Goal: Task Accomplishment & Management: Manage account settings

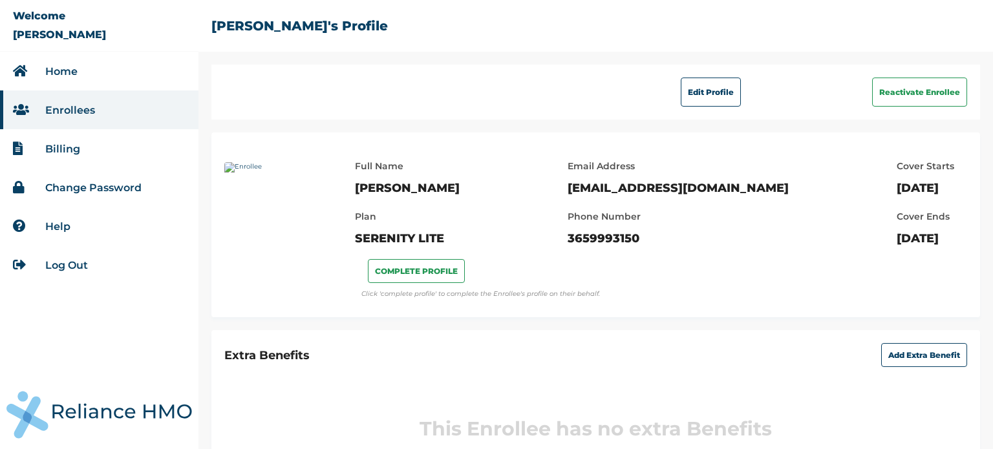
click at [76, 72] on link "Home" at bounding box center [61, 71] width 32 height 12
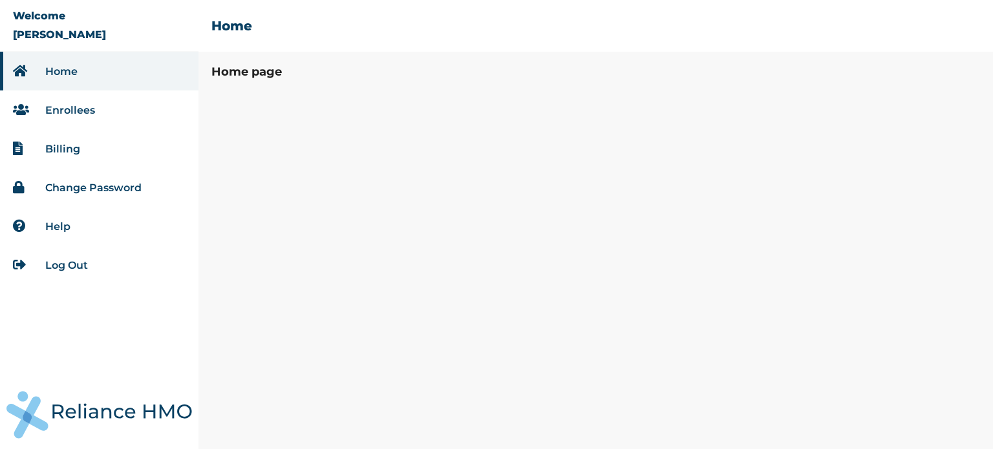
click at [75, 267] on link "Log Out" at bounding box center [66, 265] width 43 height 12
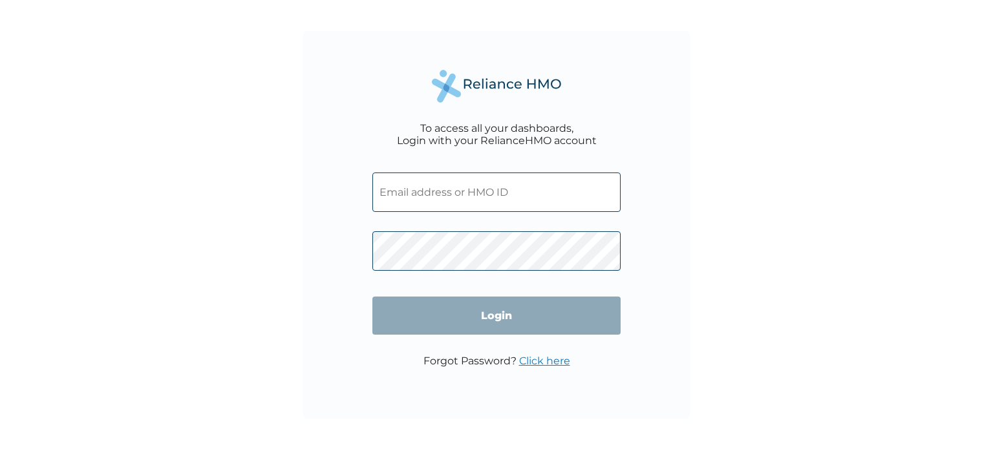
click at [478, 193] on input "text" at bounding box center [496, 192] width 248 height 39
type input "[EMAIL_ADDRESS][DOMAIN_NAME]"
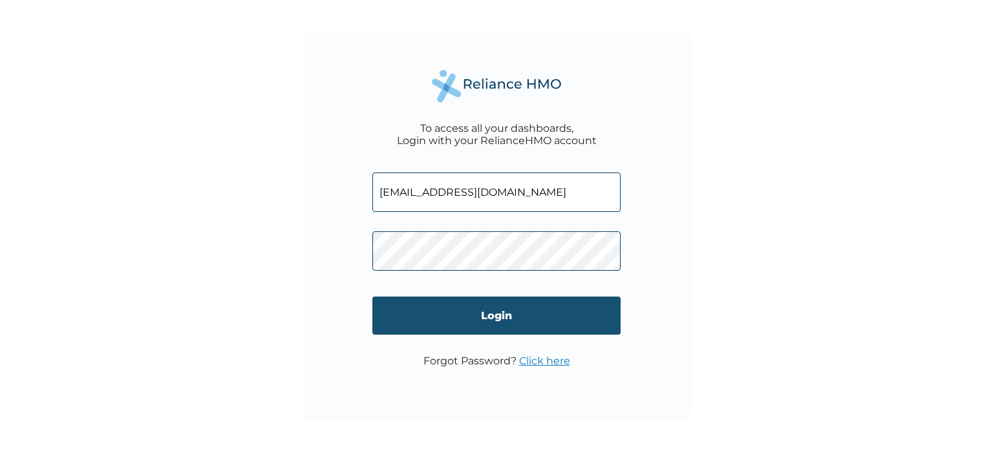
click at [490, 313] on input "Login" at bounding box center [496, 316] width 248 height 38
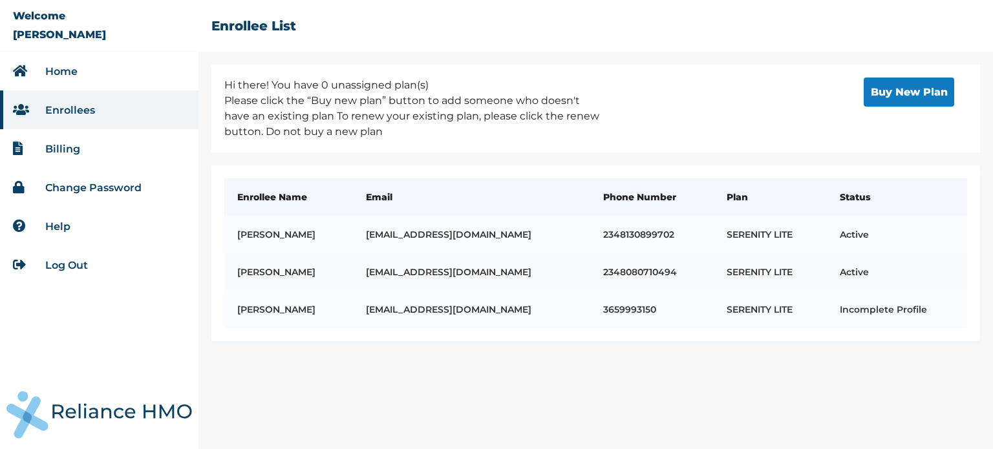
click at [313, 269] on td "[PERSON_NAME]" at bounding box center [288, 271] width 129 height 37
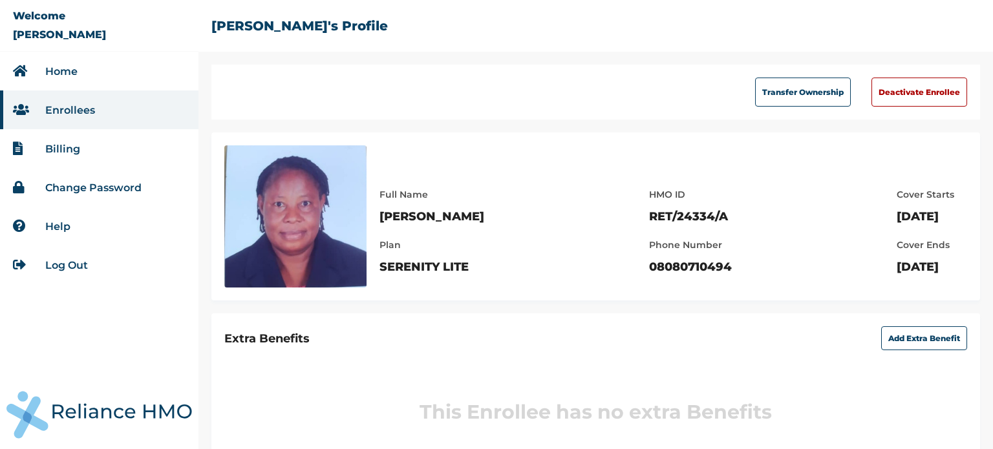
click at [75, 111] on link "Enrollees" at bounding box center [70, 110] width 50 height 12
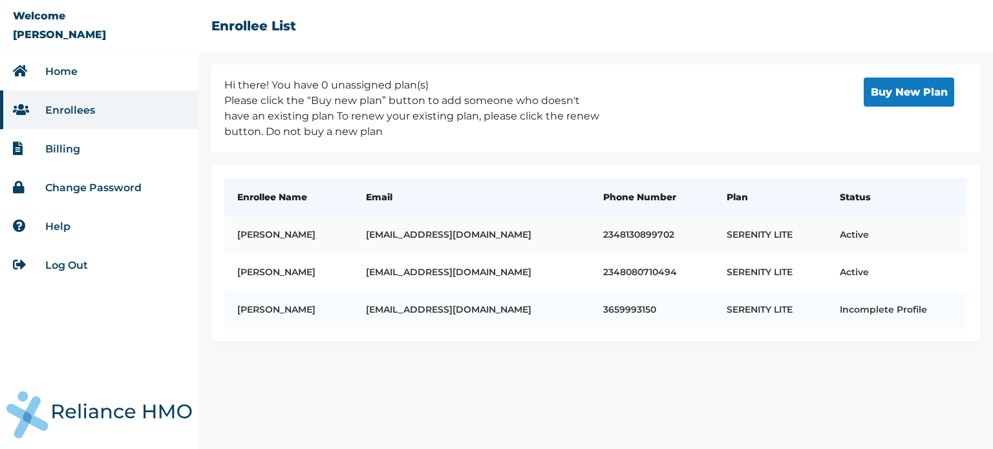
click at [308, 233] on td "[PERSON_NAME]" at bounding box center [288, 234] width 129 height 37
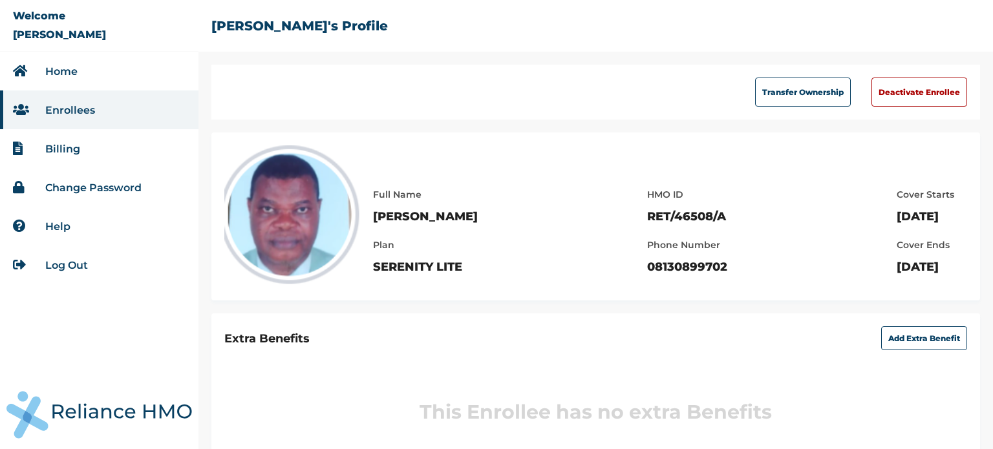
click at [73, 112] on link "Enrollees" at bounding box center [70, 110] width 50 height 12
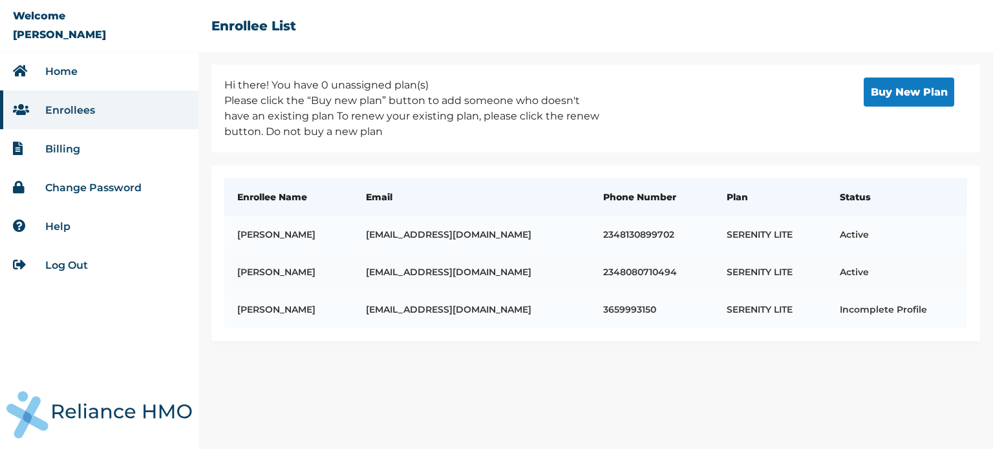
click at [326, 270] on td "[PERSON_NAME]" at bounding box center [288, 271] width 129 height 37
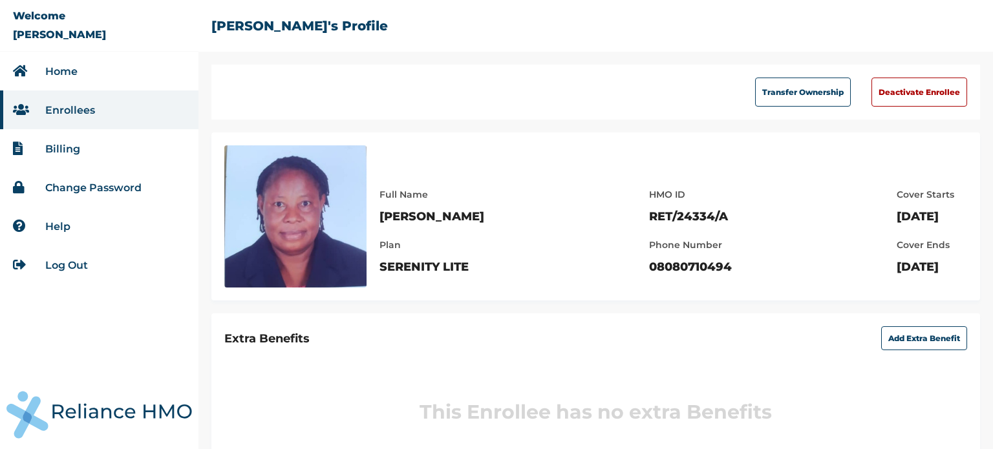
click at [65, 264] on link "Log Out" at bounding box center [66, 265] width 43 height 12
